Goal: Book appointment/travel/reservation

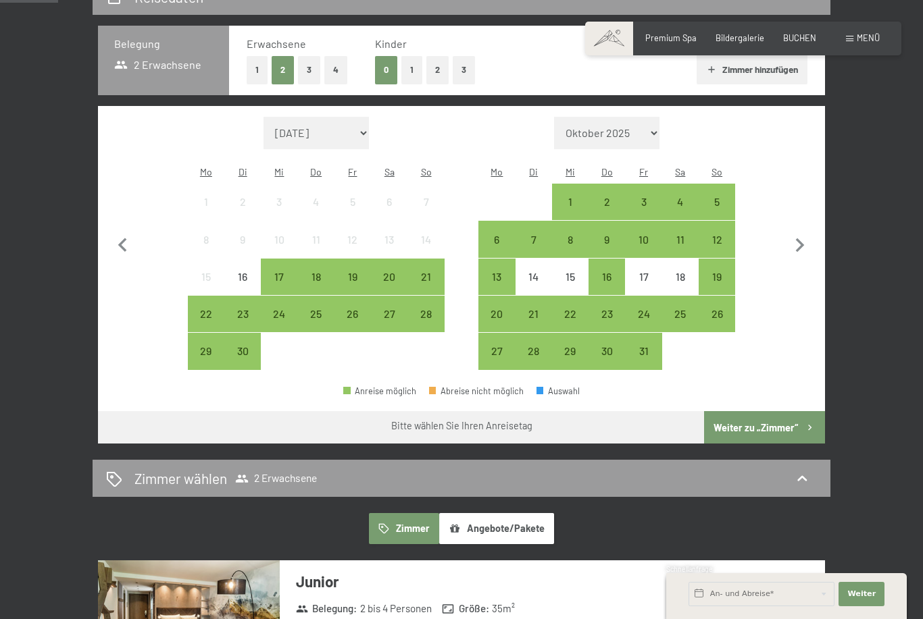
scroll to position [279, 0]
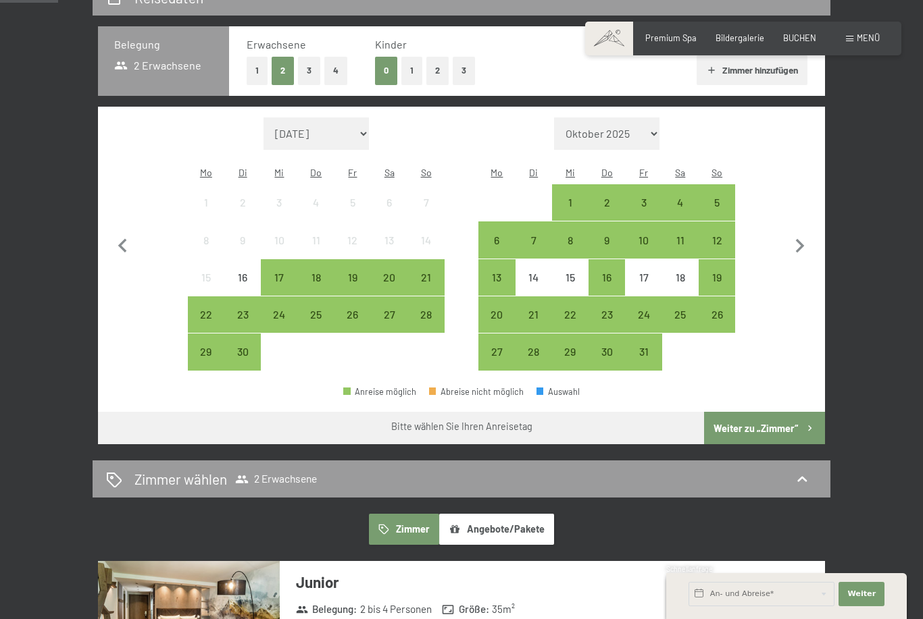
click at [633, 272] on div "17" at bounding box center [643, 289] width 34 height 34
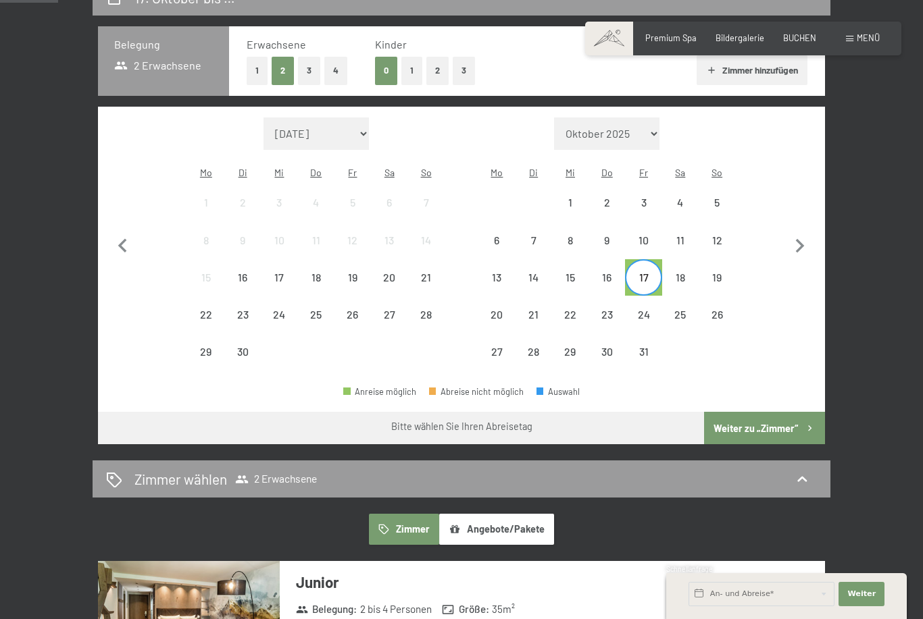
click at [721, 272] on div "19" at bounding box center [717, 289] width 34 height 34
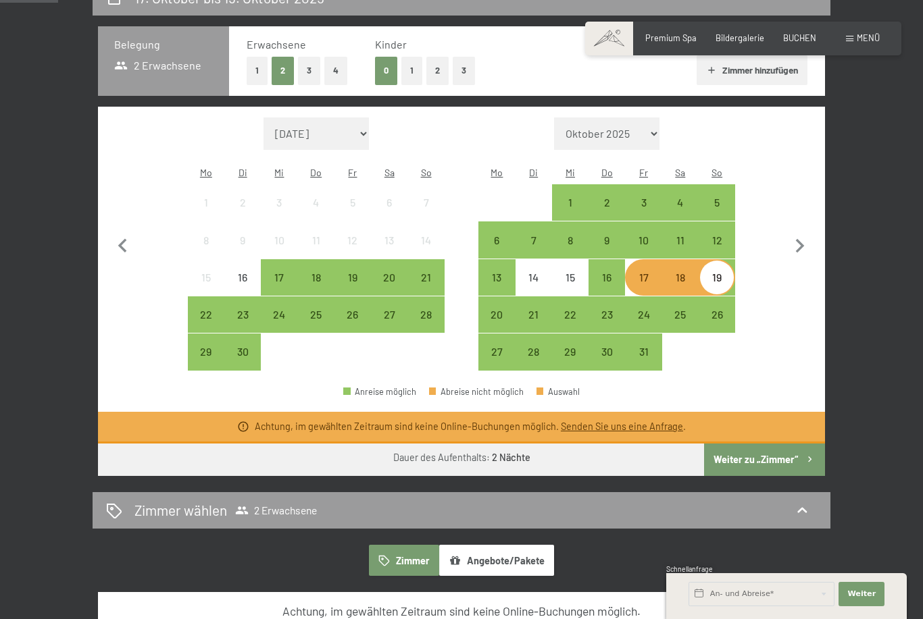
click at [642, 272] on div "17" at bounding box center [643, 289] width 34 height 34
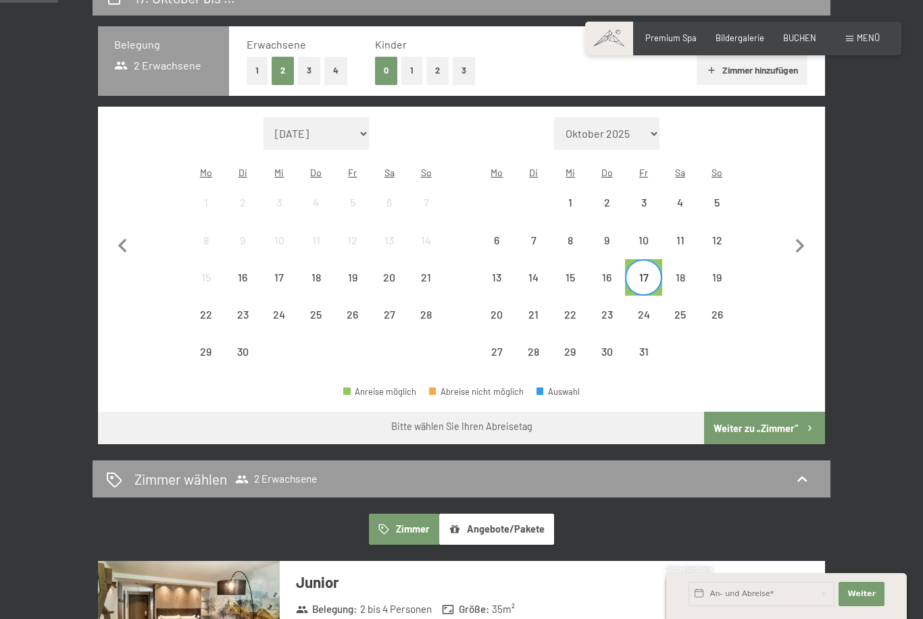
click at [615, 272] on div "16" at bounding box center [607, 289] width 34 height 34
click at [712, 272] on div "19" at bounding box center [717, 289] width 34 height 34
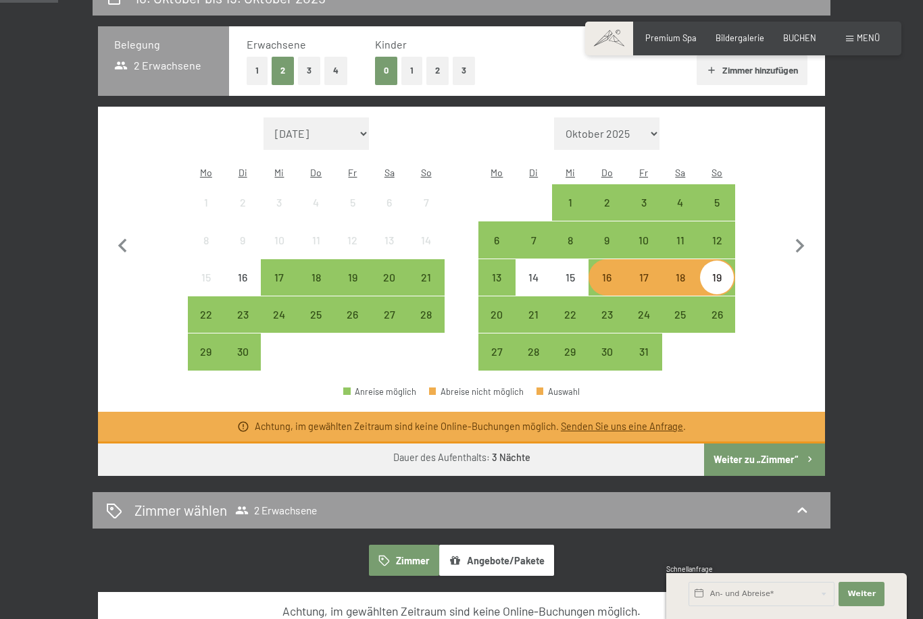
click at [656, 272] on div "17" at bounding box center [643, 289] width 34 height 34
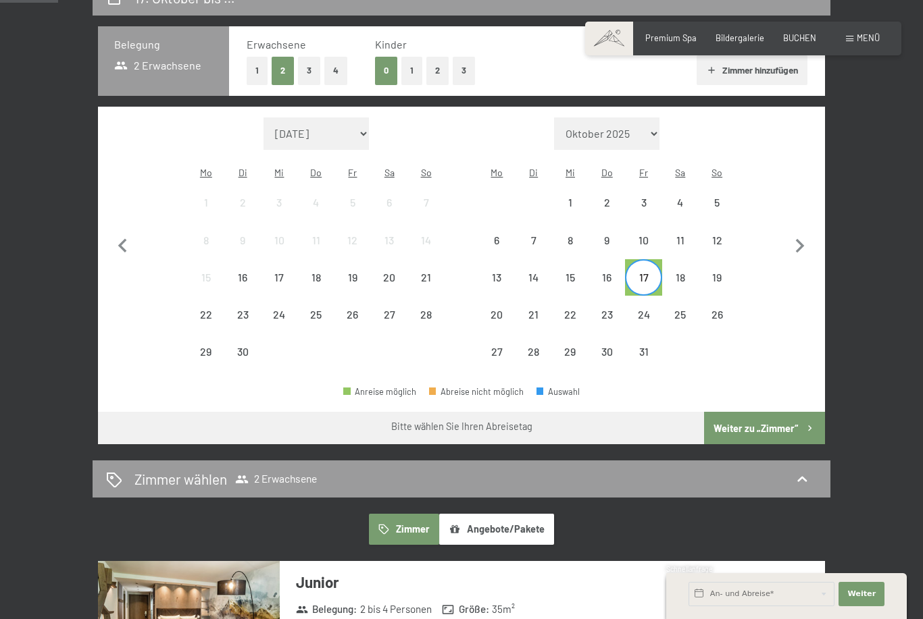
click at [616, 272] on div "16" at bounding box center [607, 289] width 34 height 34
click at [568, 272] on div "15" at bounding box center [570, 289] width 34 height 34
click at [710, 272] on div "19" at bounding box center [717, 289] width 34 height 34
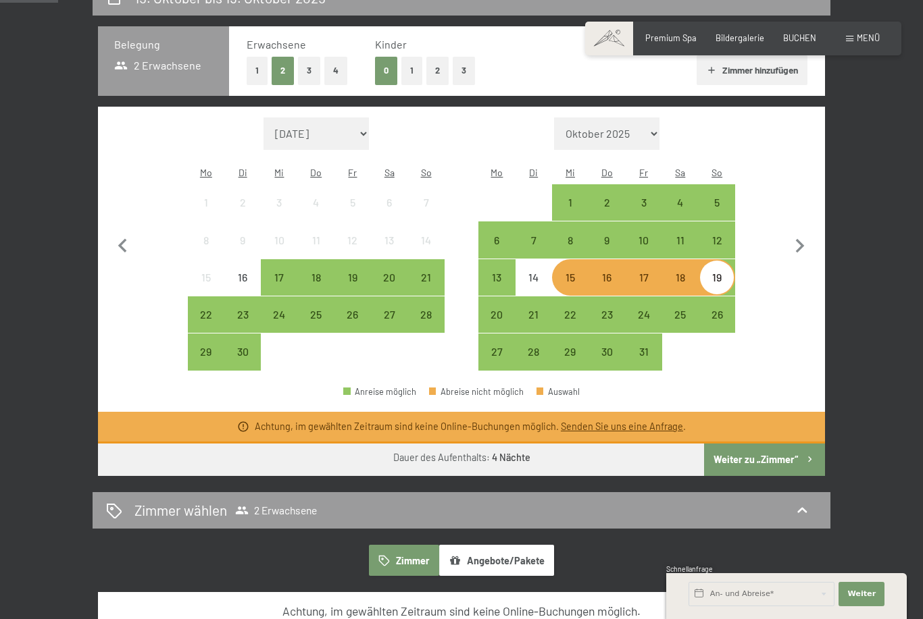
click at [640, 272] on div "17" at bounding box center [643, 289] width 34 height 34
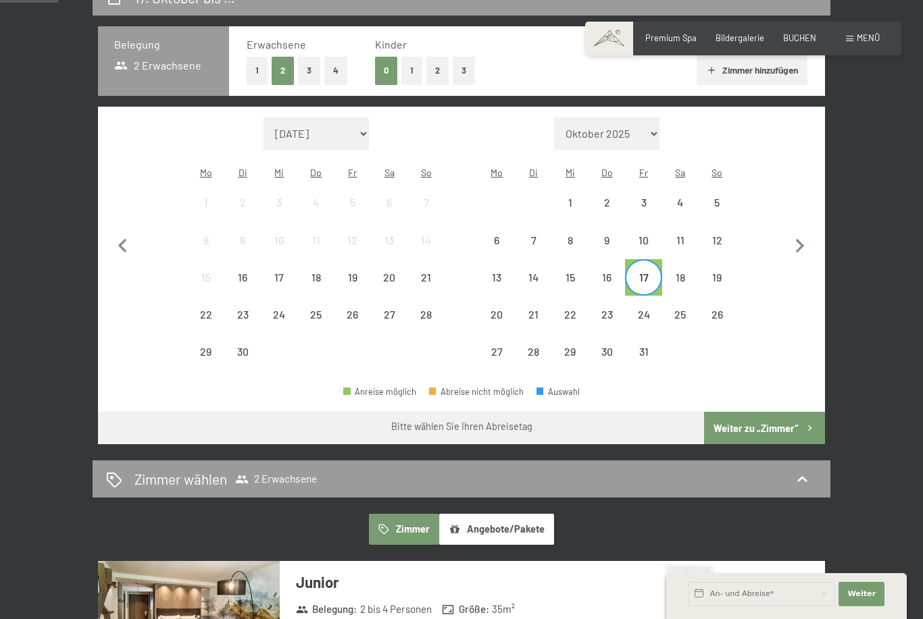
click at [720, 272] on div "19" at bounding box center [717, 289] width 34 height 34
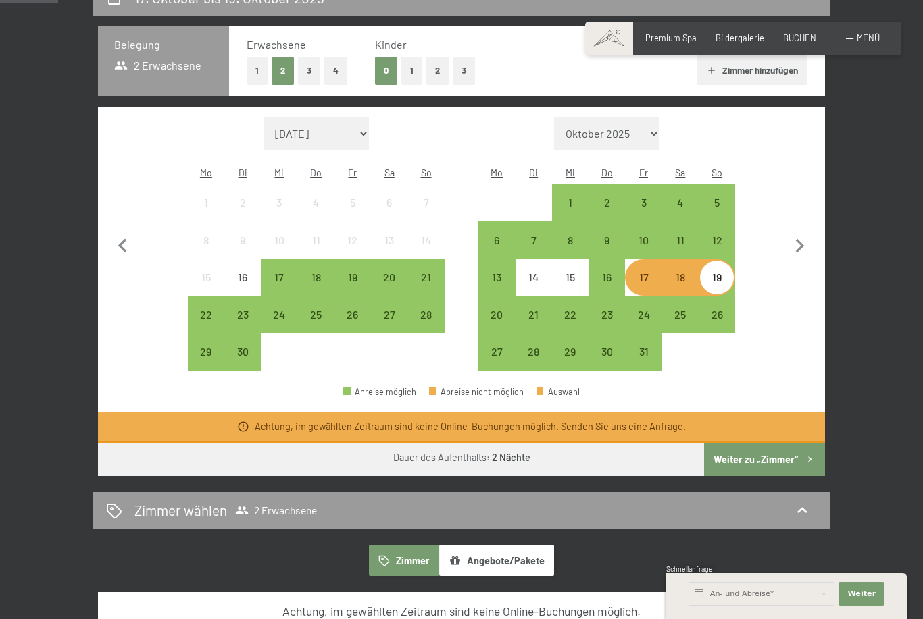
click at [611, 272] on div "16" at bounding box center [607, 289] width 34 height 34
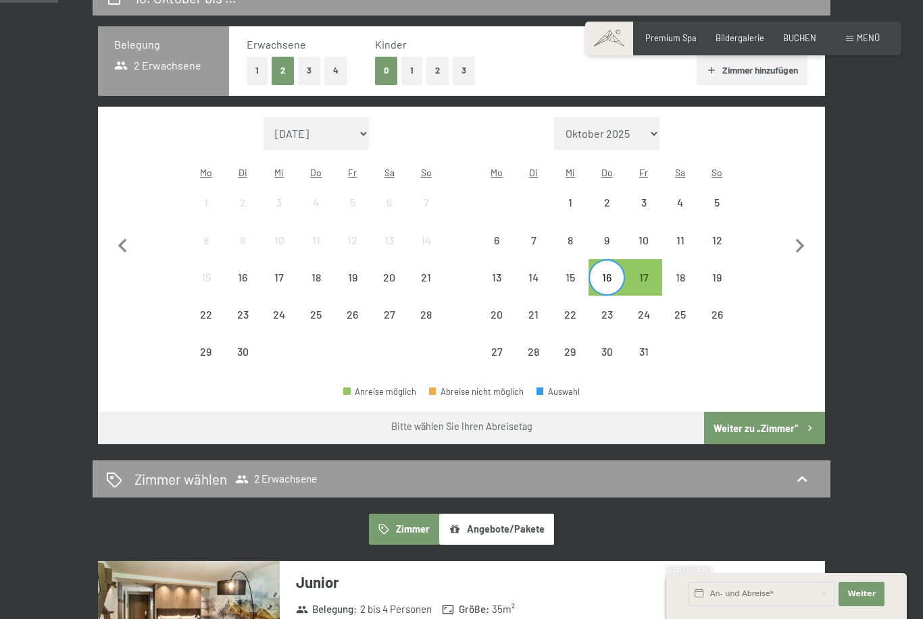
click at [648, 272] on div "17" at bounding box center [643, 289] width 34 height 34
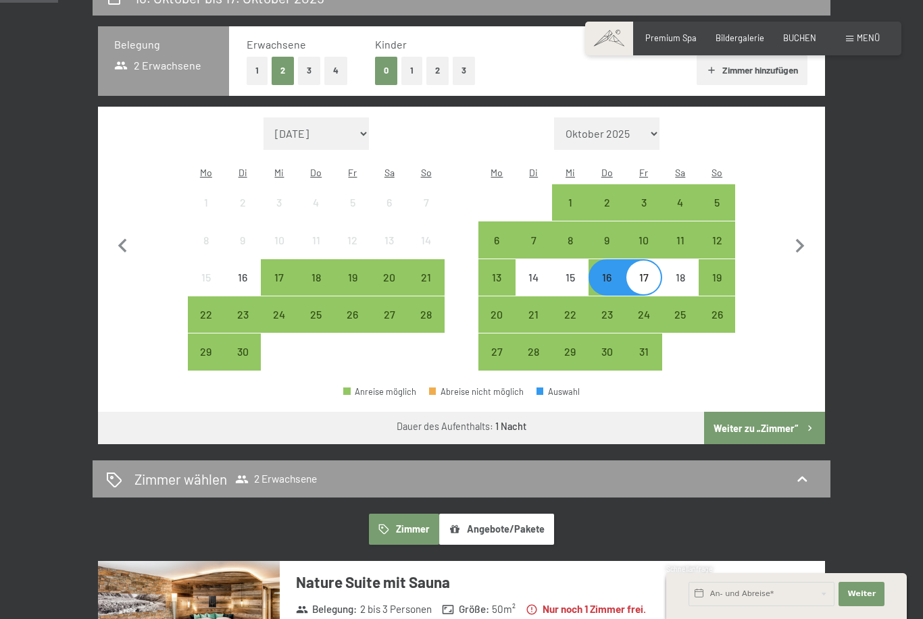
click at [762, 415] on button "Weiter zu „Zimmer“" at bounding box center [764, 428] width 121 height 32
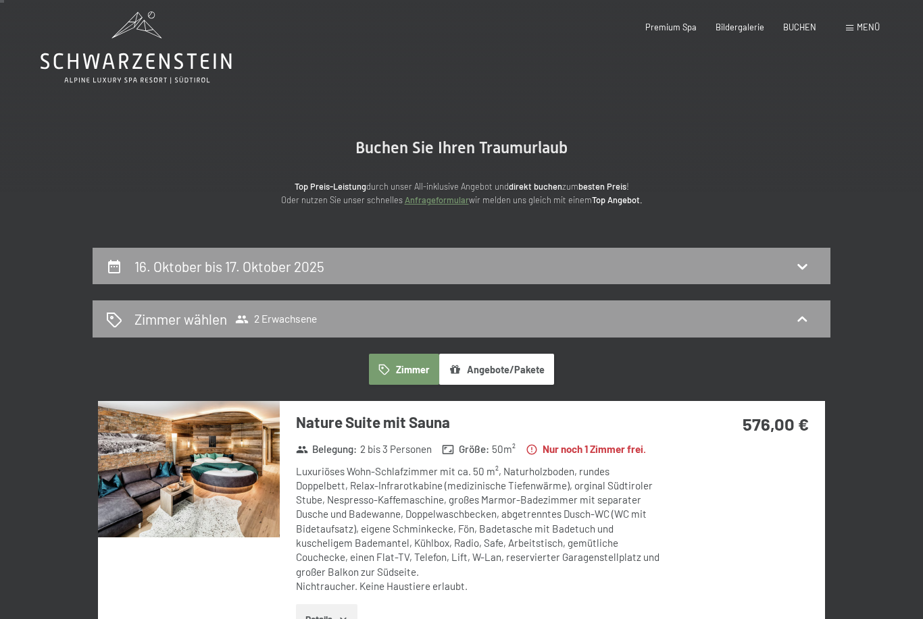
scroll to position [0, 0]
